Goal: Task Accomplishment & Management: Complete application form

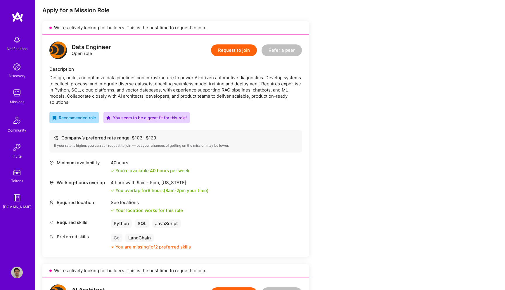
scroll to position [105, 0]
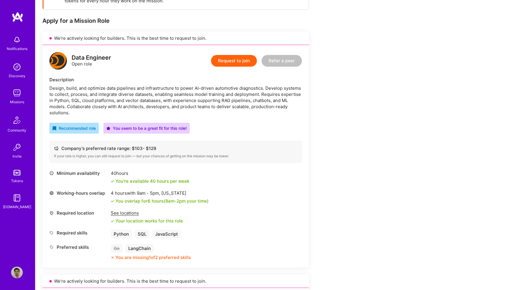
click at [237, 60] on button "Request to join" at bounding box center [234, 61] width 46 height 12
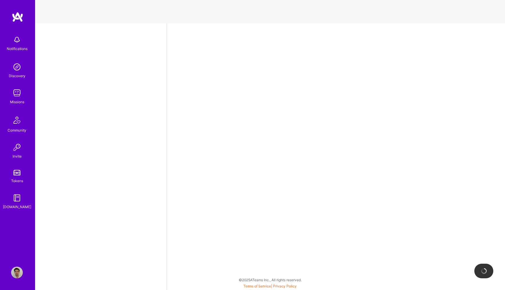
select select "US"
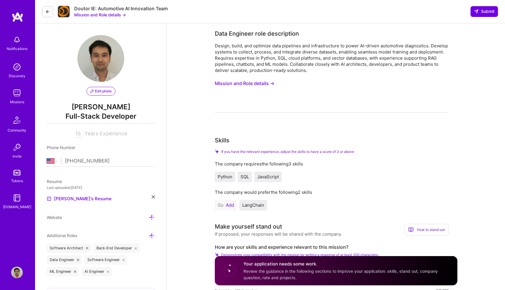
click at [229, 206] on button "Add" at bounding box center [230, 205] width 8 height 5
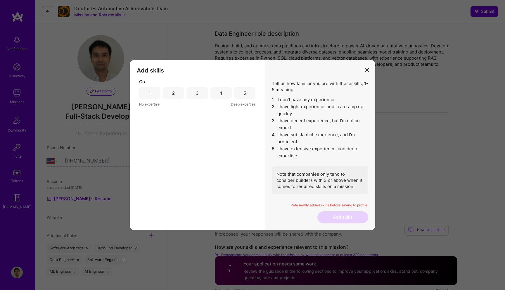
click at [186, 94] on div "1 2 3 4 5" at bounding box center [197, 93] width 116 height 12
click at [194, 93] on div "3" at bounding box center [196, 93] width 21 height 12
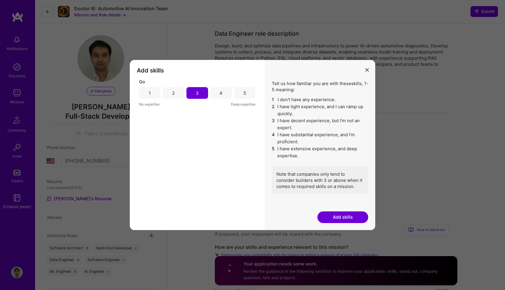
click at [340, 215] on button "Add skills" at bounding box center [342, 217] width 51 height 12
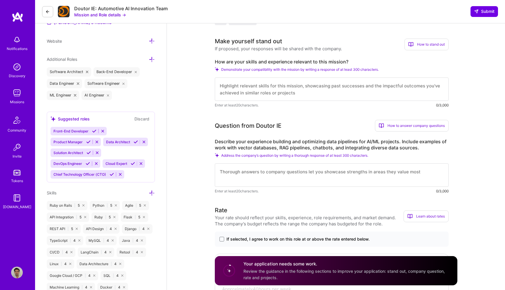
scroll to position [296, 0]
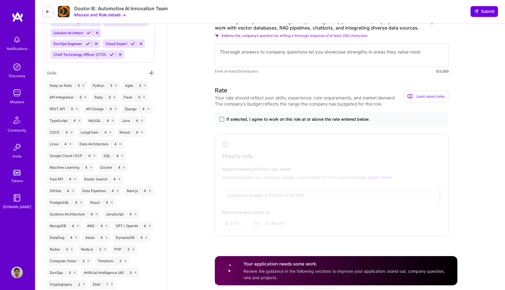
click at [220, 117] on span at bounding box center [221, 119] width 5 height 5
click at [0, 0] on input "If selected, I agree to work on this role at or above the rate entered below." at bounding box center [0, 0] width 0 height 0
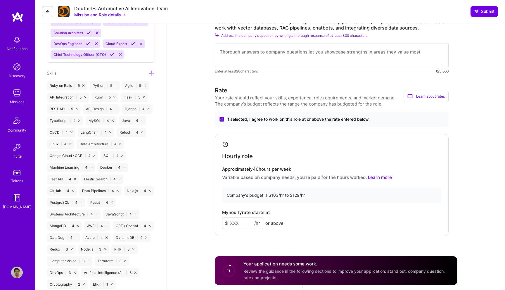
click at [237, 221] on input at bounding box center [242, 222] width 41 height 11
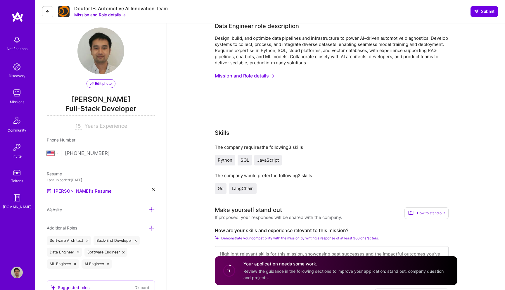
scroll to position [0, 0]
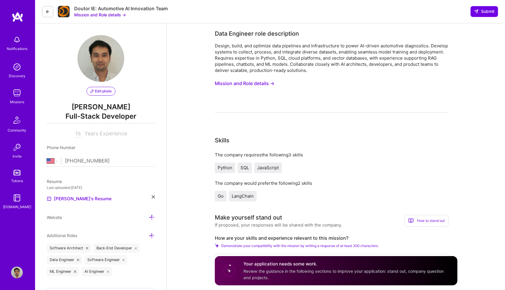
type input "120"
click at [269, 81] on button "Mission and Role details →" at bounding box center [245, 83] width 60 height 11
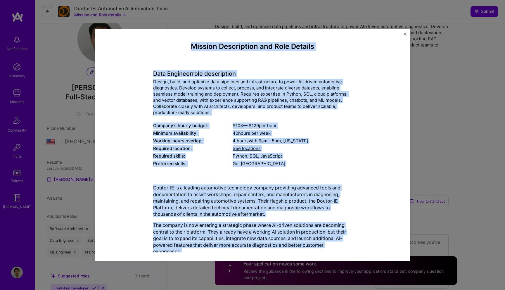
drag, startPoint x: 200, startPoint y: 158, endPoint x: 152, endPoint y: 47, distance: 120.7
copy div "Loremip Dolorsitame con Adip Elitsed Doei Temporin utla etdoloremag Aliqua, eni…"
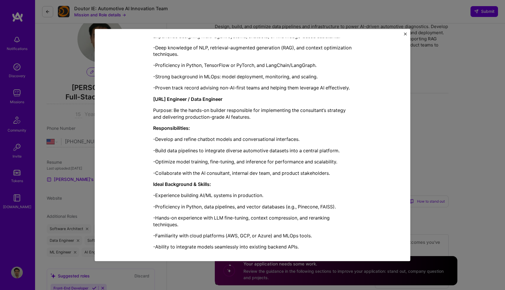
scroll to position [582, 0]
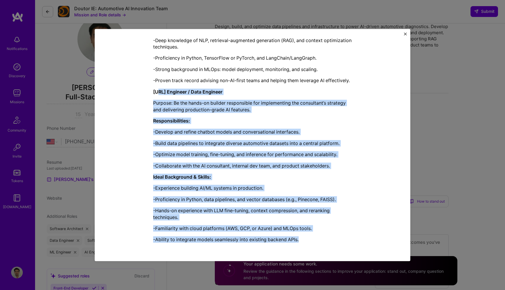
drag, startPoint x: 174, startPoint y: 246, endPoint x: 154, endPoint y: 134, distance: 113.8
copy div "AI Engineer / Data Engineer Purpose: Be the hands-on builder responsible for im…"
click at [404, 36] on button "Close" at bounding box center [405, 35] width 3 height 6
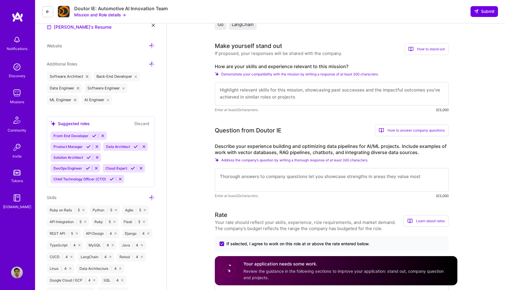
scroll to position [197, 0]
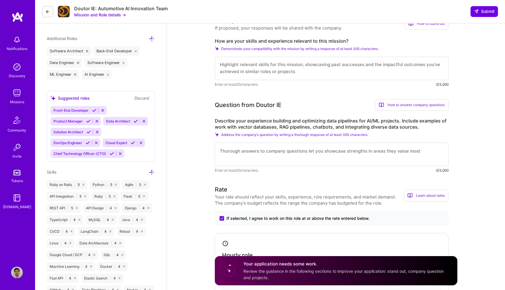
click at [286, 41] on label "How are your skills and experience relevant to this mission?" at bounding box center [332, 41] width 234 height 6
copy label "How are your skills and experience relevant to this mission?"
